Goal: Task Accomplishment & Management: Use online tool/utility

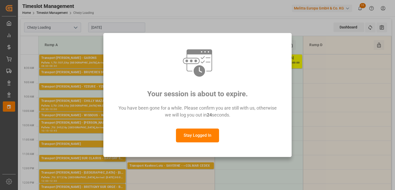
click at [194, 131] on button "Stay Logged In" at bounding box center [197, 136] width 43 height 14
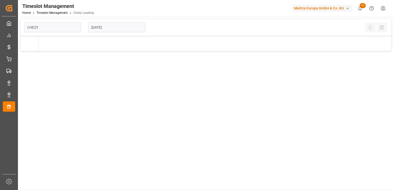
type input "Chezy Loading"
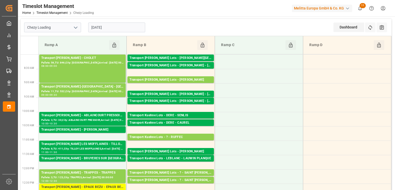
click at [130, 30] on input "[DATE]" at bounding box center [116, 28] width 57 height 10
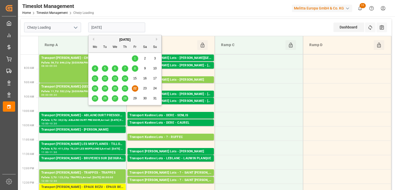
click at [94, 100] on span "25" at bounding box center [94, 99] width 3 height 4
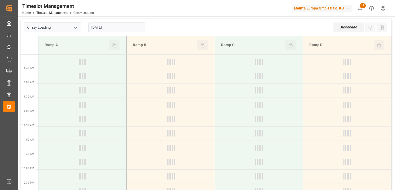
type input "[DATE]"
